Goal: Task Accomplishment & Management: Use online tool/utility

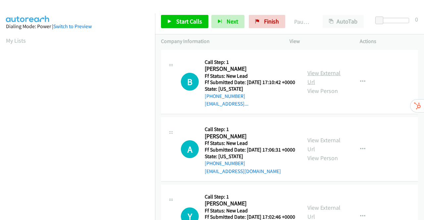
click at [326, 76] on link "View External Url" at bounding box center [323, 77] width 33 height 17
click at [324, 149] on link "View External Url" at bounding box center [323, 144] width 33 height 17
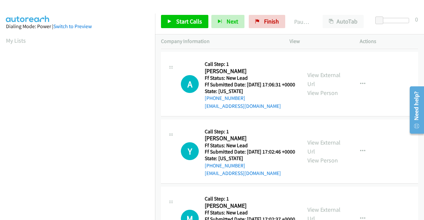
scroll to position [66, 0]
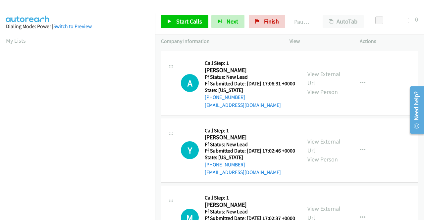
click at [328, 154] on link "View External Url" at bounding box center [323, 146] width 33 height 17
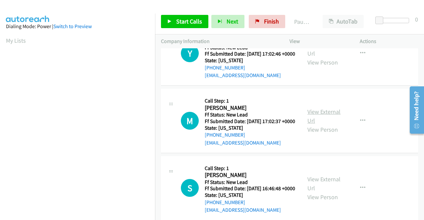
scroll to position [165, 0]
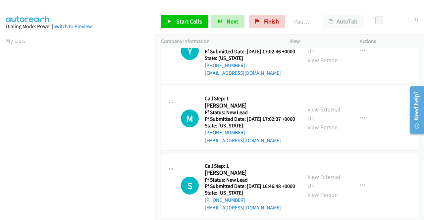
click at [321, 122] on link "View External Url" at bounding box center [323, 114] width 33 height 17
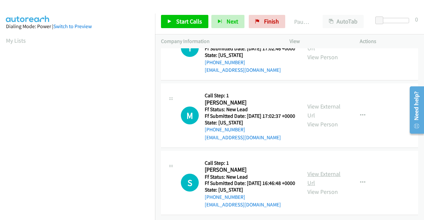
click at [318, 170] on link "View External Url" at bounding box center [323, 178] width 33 height 17
click at [179, 26] on link "Start Calls" at bounding box center [184, 21] width 47 height 13
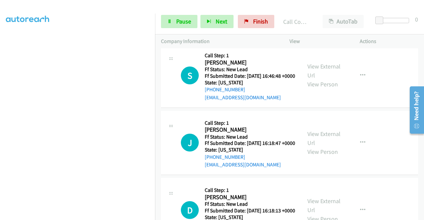
scroll to position [398, 0]
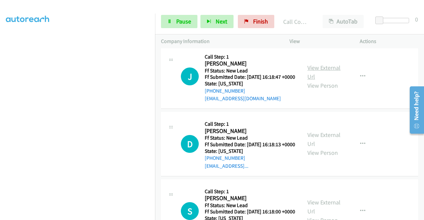
click at [324, 80] on link "View External Url" at bounding box center [323, 72] width 33 height 17
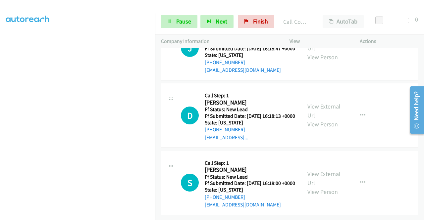
scroll to position [465, 0]
click at [319, 110] on link "View External Url" at bounding box center [323, 111] width 33 height 17
click at [317, 170] on link "View External Url" at bounding box center [323, 178] width 33 height 17
click at [170, 23] on icon at bounding box center [169, 22] width 5 height 5
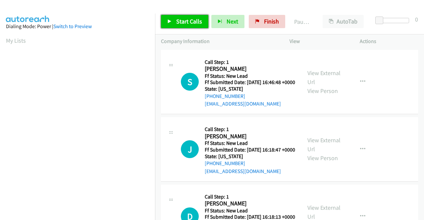
click at [177, 18] on span "Start Calls" at bounding box center [189, 22] width 26 height 8
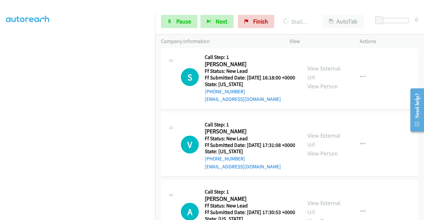
scroll to position [265, 0]
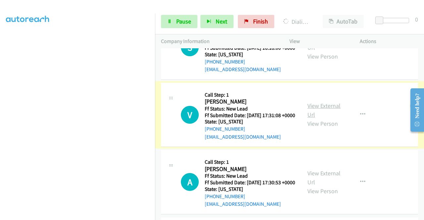
click at [311, 118] on link "View External Url" at bounding box center [323, 110] width 33 height 17
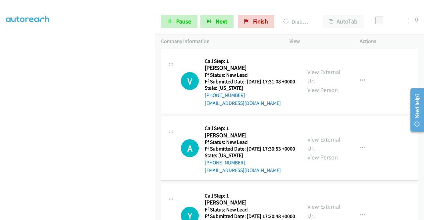
scroll to position [331, 0]
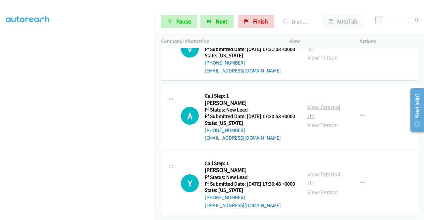
click at [323, 120] on link "View External Url" at bounding box center [323, 111] width 33 height 17
click at [331, 170] on link "View External Url" at bounding box center [323, 178] width 33 height 17
click at [174, 21] on link "Pause" at bounding box center [179, 21] width 36 height 13
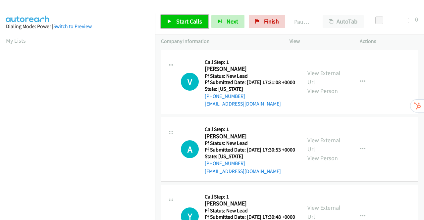
click at [181, 19] on span "Start Calls" at bounding box center [189, 22] width 26 height 8
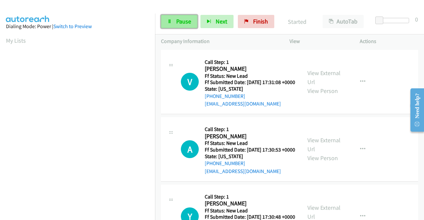
click at [184, 21] on span "Pause" at bounding box center [183, 22] width 15 height 8
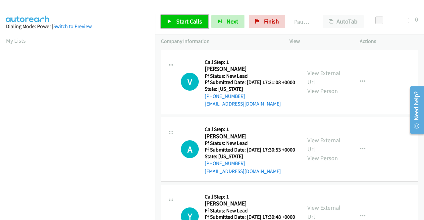
click at [182, 20] on span "Start Calls" at bounding box center [189, 22] width 26 height 8
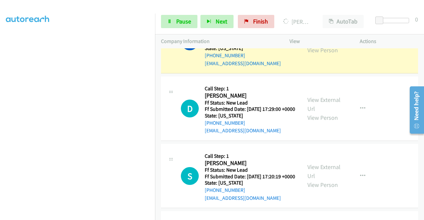
scroll to position [331, 0]
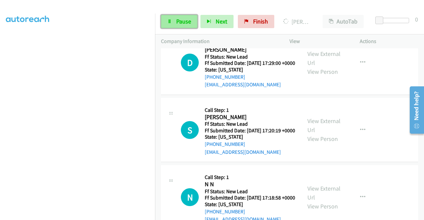
click at [178, 24] on span "Pause" at bounding box center [183, 22] width 15 height 8
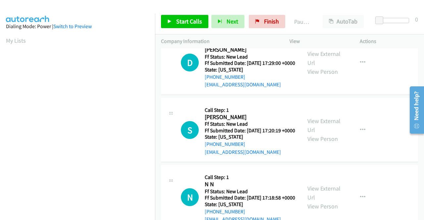
scroll to position [151, 0]
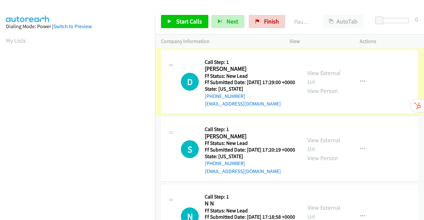
click at [316, 74] on link "View External Url" at bounding box center [323, 77] width 33 height 17
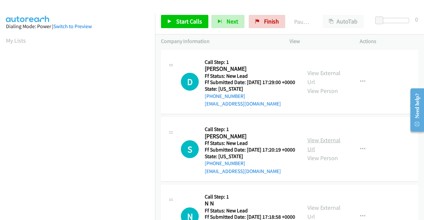
click at [312, 150] on link "View External Url" at bounding box center [323, 144] width 33 height 17
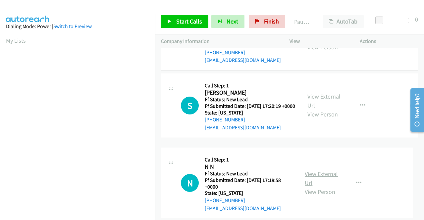
scroll to position [58, 0]
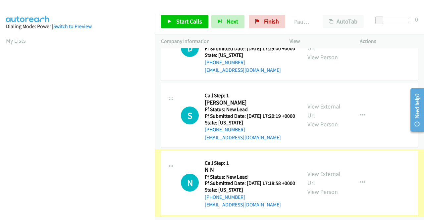
click at [318, 170] on link "View External Url" at bounding box center [323, 178] width 33 height 17
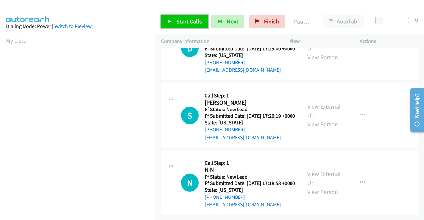
click at [191, 17] on link "Start Calls" at bounding box center [184, 21] width 47 height 13
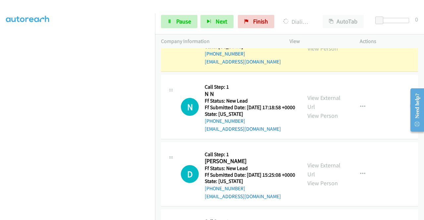
scroll to position [190, 0]
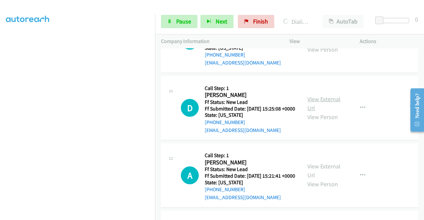
click at [335, 112] on link "View External Url" at bounding box center [323, 103] width 33 height 17
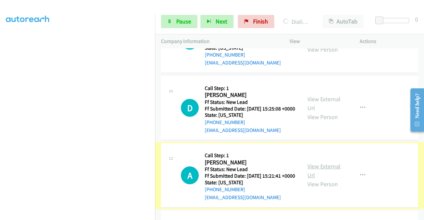
click at [322, 179] on link "View External Url" at bounding box center [323, 170] width 33 height 17
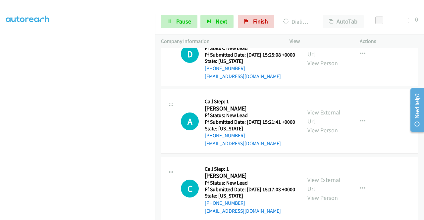
scroll to position [289, 0]
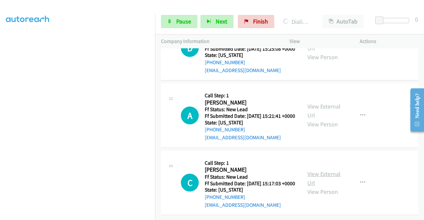
click at [319, 170] on link "View External Url" at bounding box center [323, 178] width 33 height 17
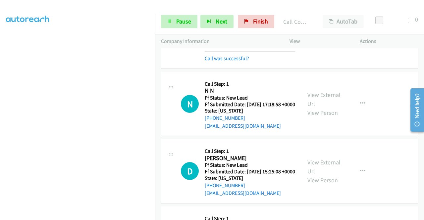
scroll to position [109, 0]
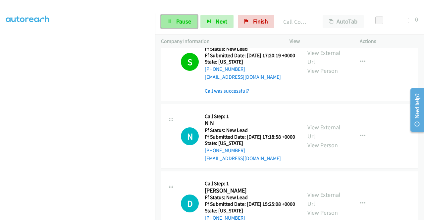
click at [176, 20] on span "Pause" at bounding box center [183, 22] width 15 height 8
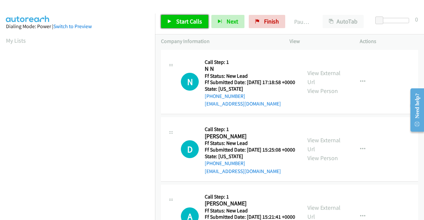
click at [186, 21] on span "Start Calls" at bounding box center [189, 22] width 26 height 8
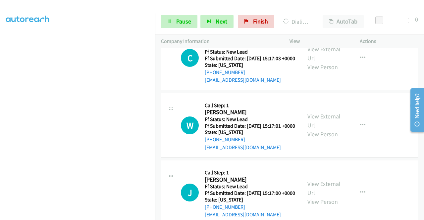
scroll to position [265, 0]
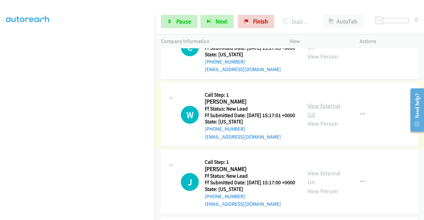
click at [318, 118] on link "View External Url" at bounding box center [323, 110] width 33 height 17
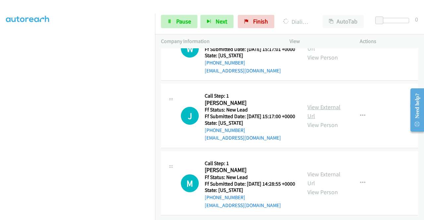
click at [322, 120] on link "View External Url" at bounding box center [323, 111] width 33 height 17
click at [331, 170] on link "View External Url" at bounding box center [323, 178] width 33 height 17
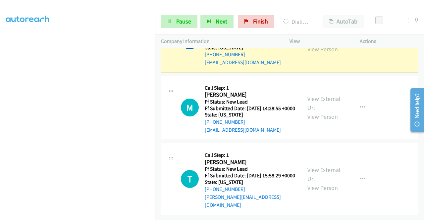
scroll to position [496, 0]
click at [326, 169] on link "View External Url" at bounding box center [323, 174] width 33 height 17
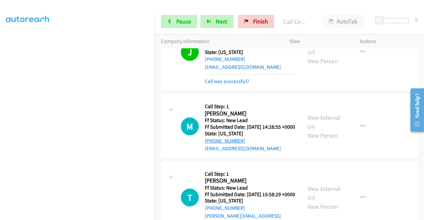
scroll to position [510, 0]
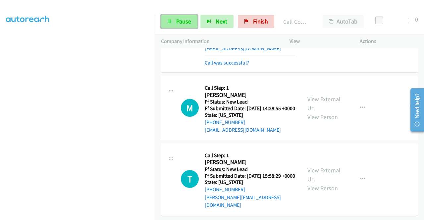
click at [182, 25] on span "Pause" at bounding box center [183, 22] width 15 height 8
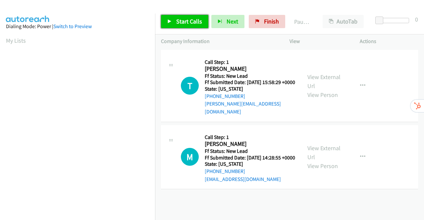
click at [175, 18] on link "Start Calls" at bounding box center [184, 21] width 47 height 13
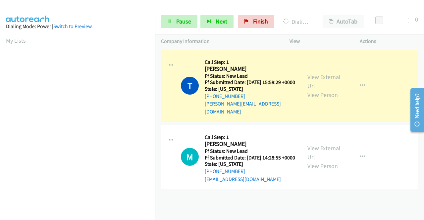
scroll to position [132, 0]
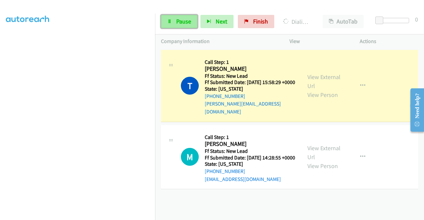
click at [173, 21] on link "Pause" at bounding box center [179, 21] width 36 height 13
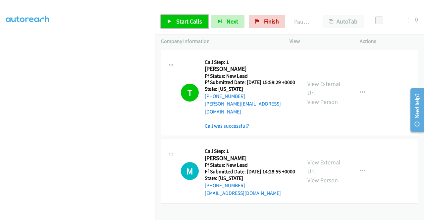
click at [178, 21] on span "Start Calls" at bounding box center [189, 22] width 26 height 8
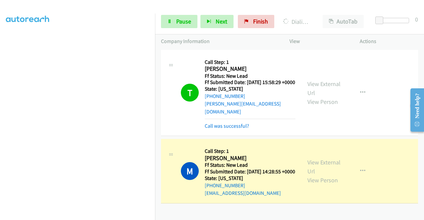
scroll to position [0, 0]
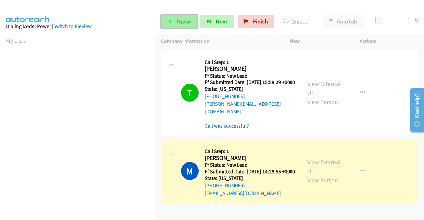
click at [176, 18] on span "Pause" at bounding box center [183, 22] width 15 height 8
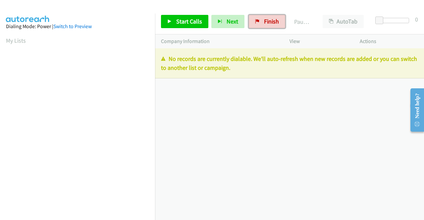
click at [264, 22] on span "Finish" at bounding box center [271, 22] width 15 height 8
